Goal: Navigation & Orientation: Find specific page/section

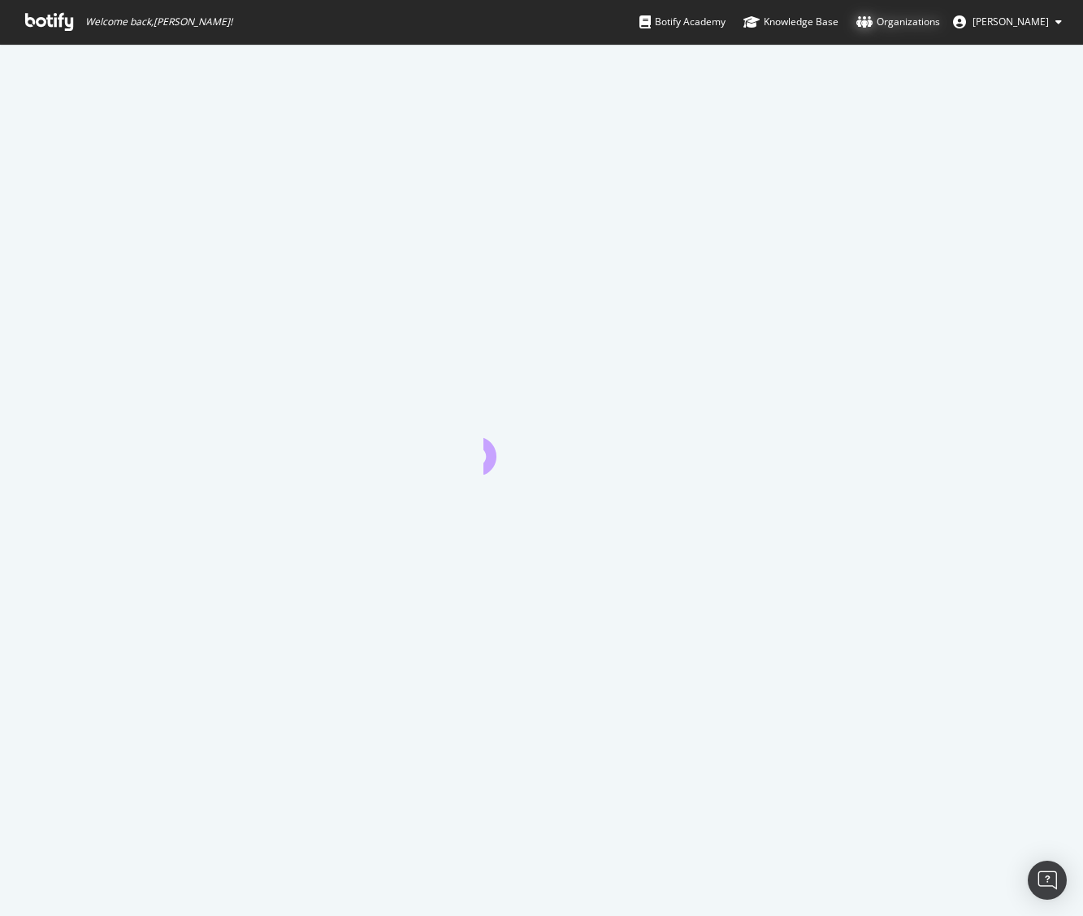
click at [924, 18] on div "Organizations" at bounding box center [898, 22] width 84 height 16
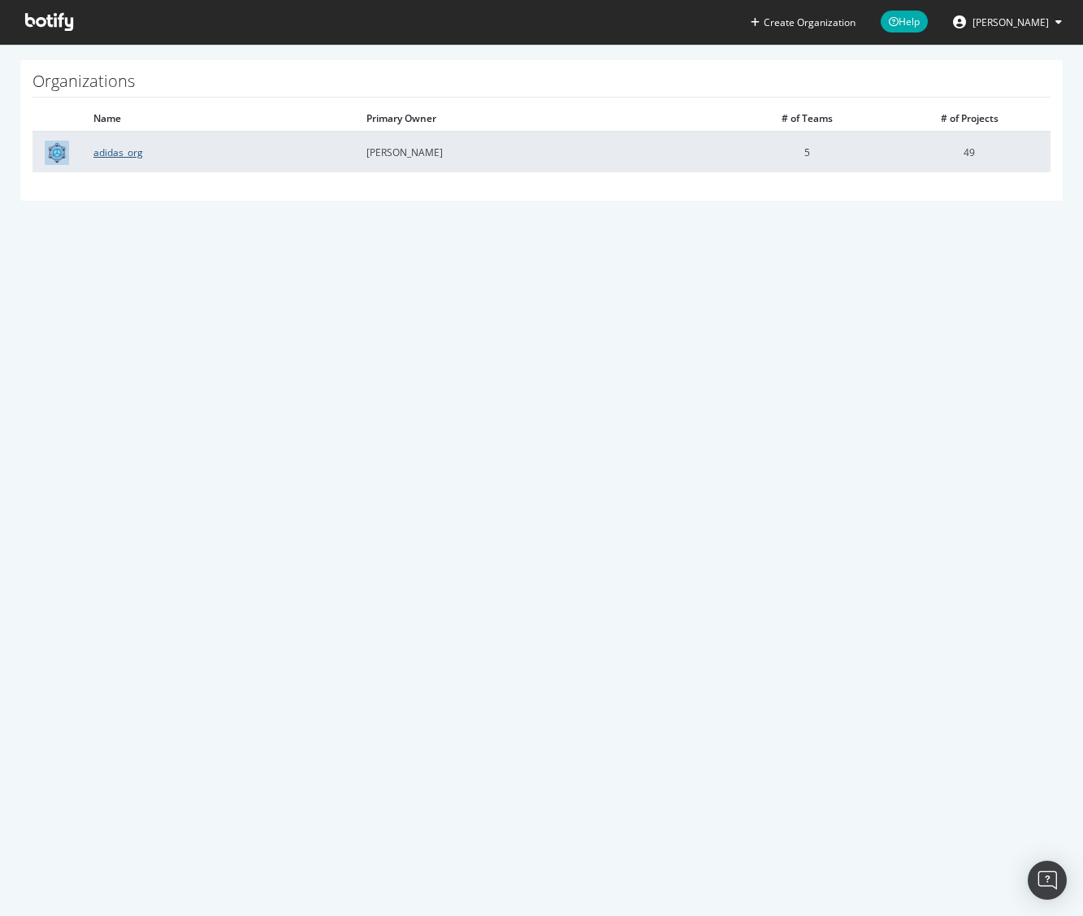
click at [102, 152] on link "adidas_org" at bounding box center [118, 152] width 50 height 14
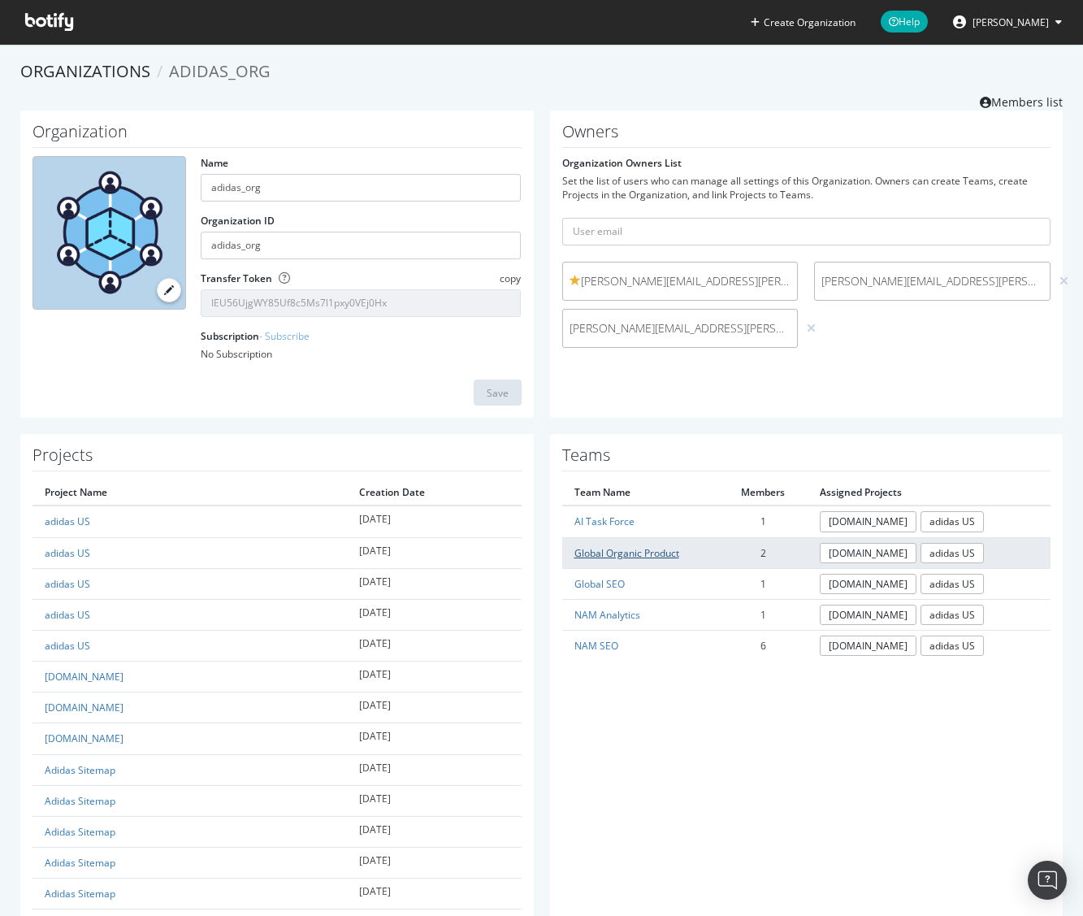
click at [656, 553] on link "Global Organic Product" at bounding box center [626, 553] width 105 height 14
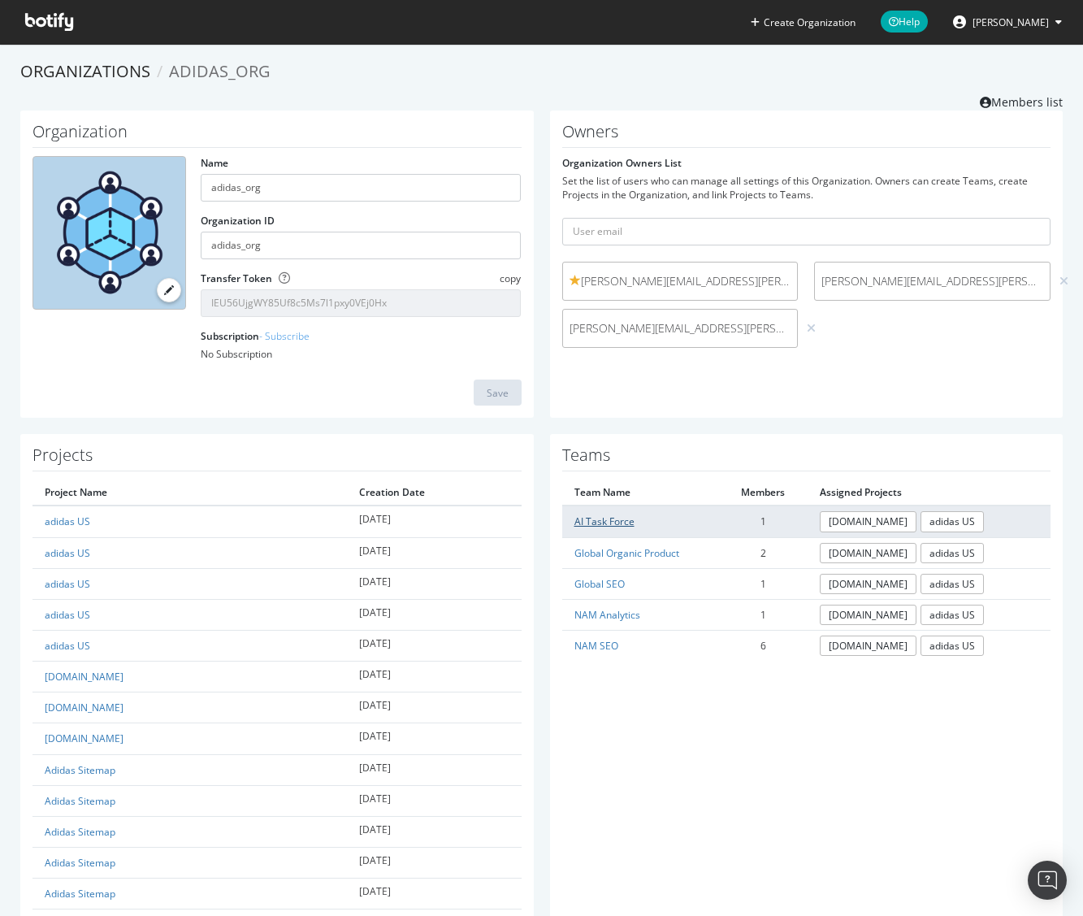
click at [629, 525] on link "AI Task Force" at bounding box center [604, 521] width 60 height 14
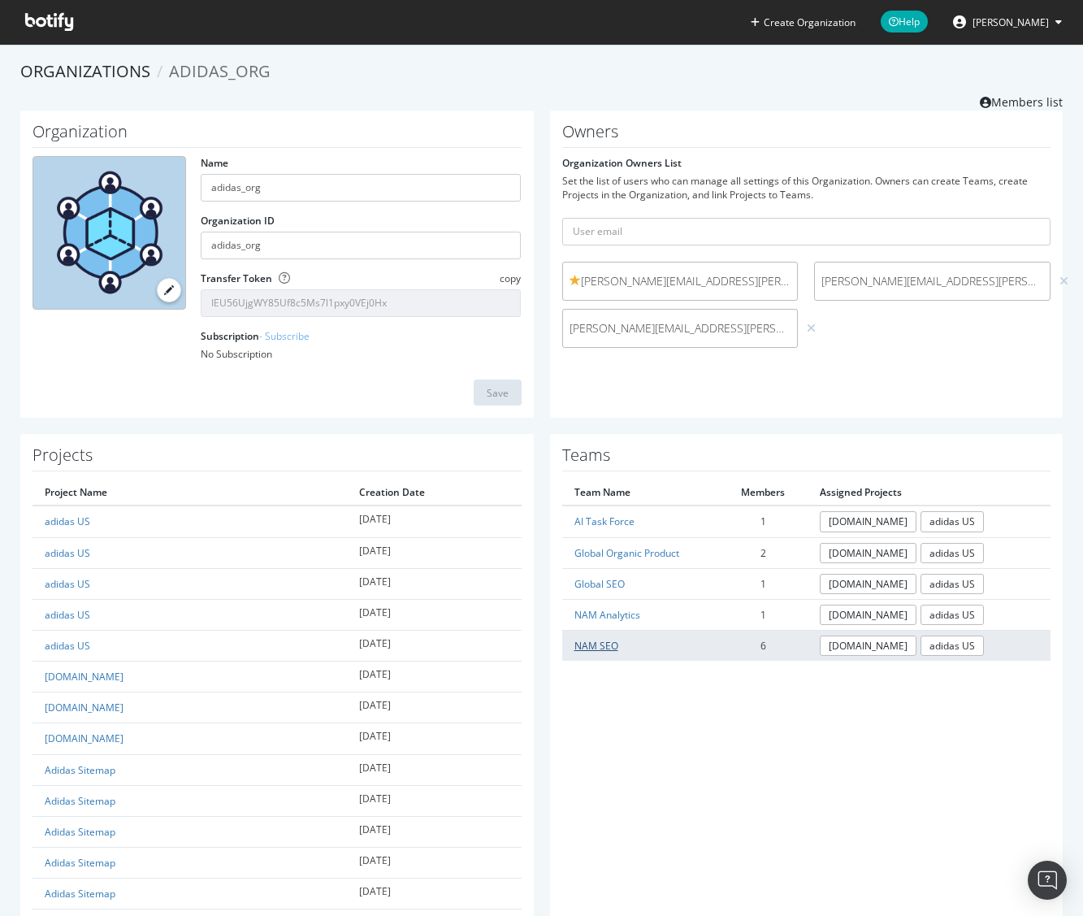
click at [595, 646] on link "NAM SEO" at bounding box center [596, 646] width 44 height 14
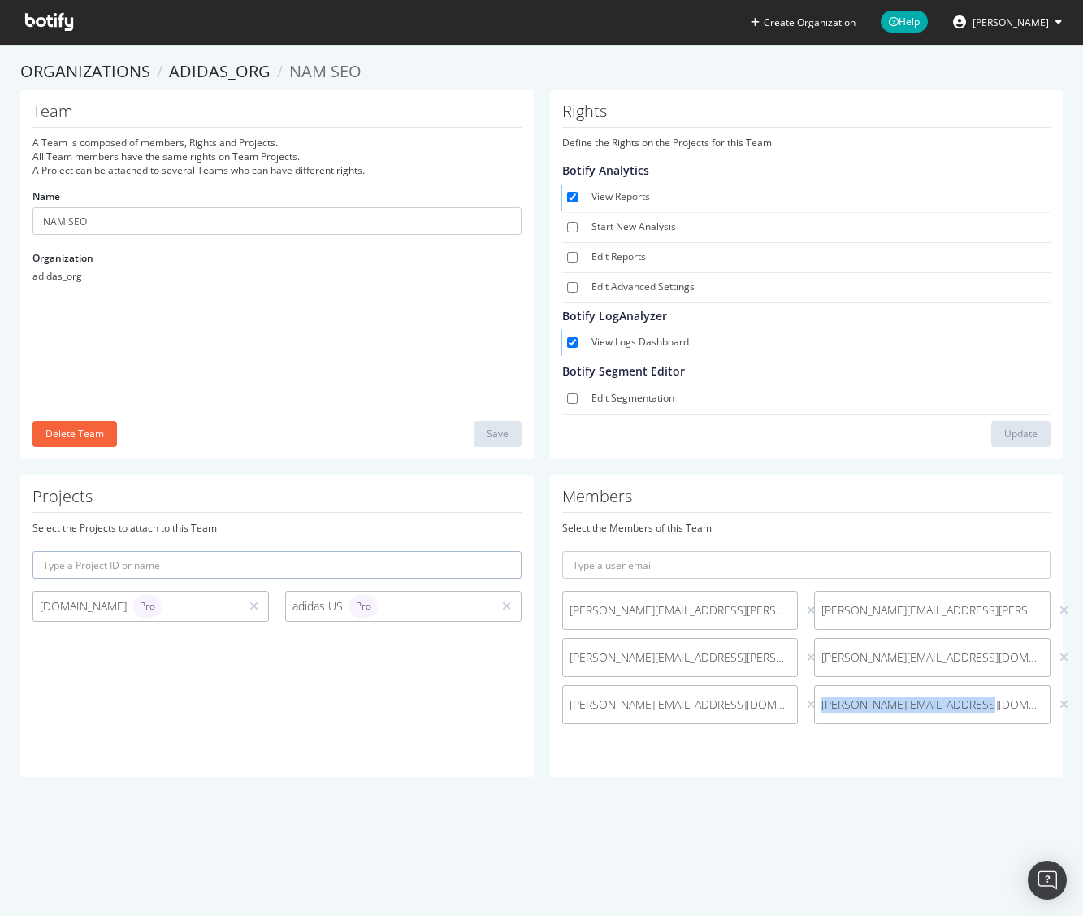
drag, startPoint x: 973, startPoint y: 704, endPoint x: 798, endPoint y: 700, distance: 175.5
click at [798, 700] on div "Katie.LaCombe@adidas.com caroline.gregory@adidas.com tara.zeiter@adidas.com han…" at bounding box center [806, 661] width 505 height 141
copy span "kavit.vichhivora@adidas.com"
